Goal: Task Accomplishment & Management: Manage account settings

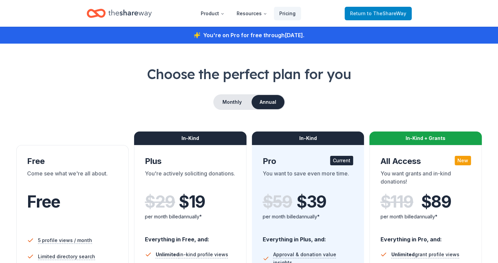
click at [396, 14] on span "to TheShareWay" at bounding box center [386, 13] width 39 height 6
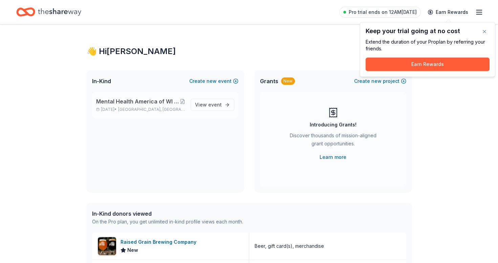
click at [149, 97] on span "Mental Health America of WI 95th Anniversary Gala, "A Night of Healing & Hope"" at bounding box center [138, 101] width 84 height 8
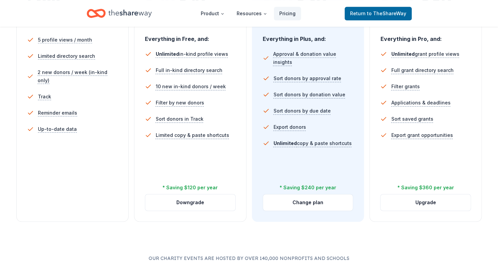
scroll to position [204, 0]
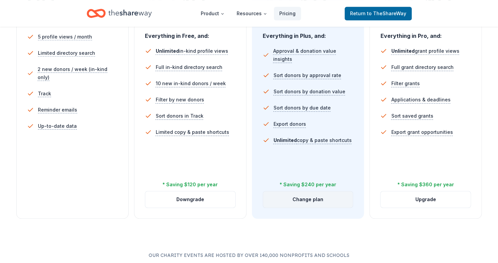
click at [323, 200] on button "Change plan" at bounding box center [308, 199] width 90 height 16
